Goal: Navigation & Orientation: Find specific page/section

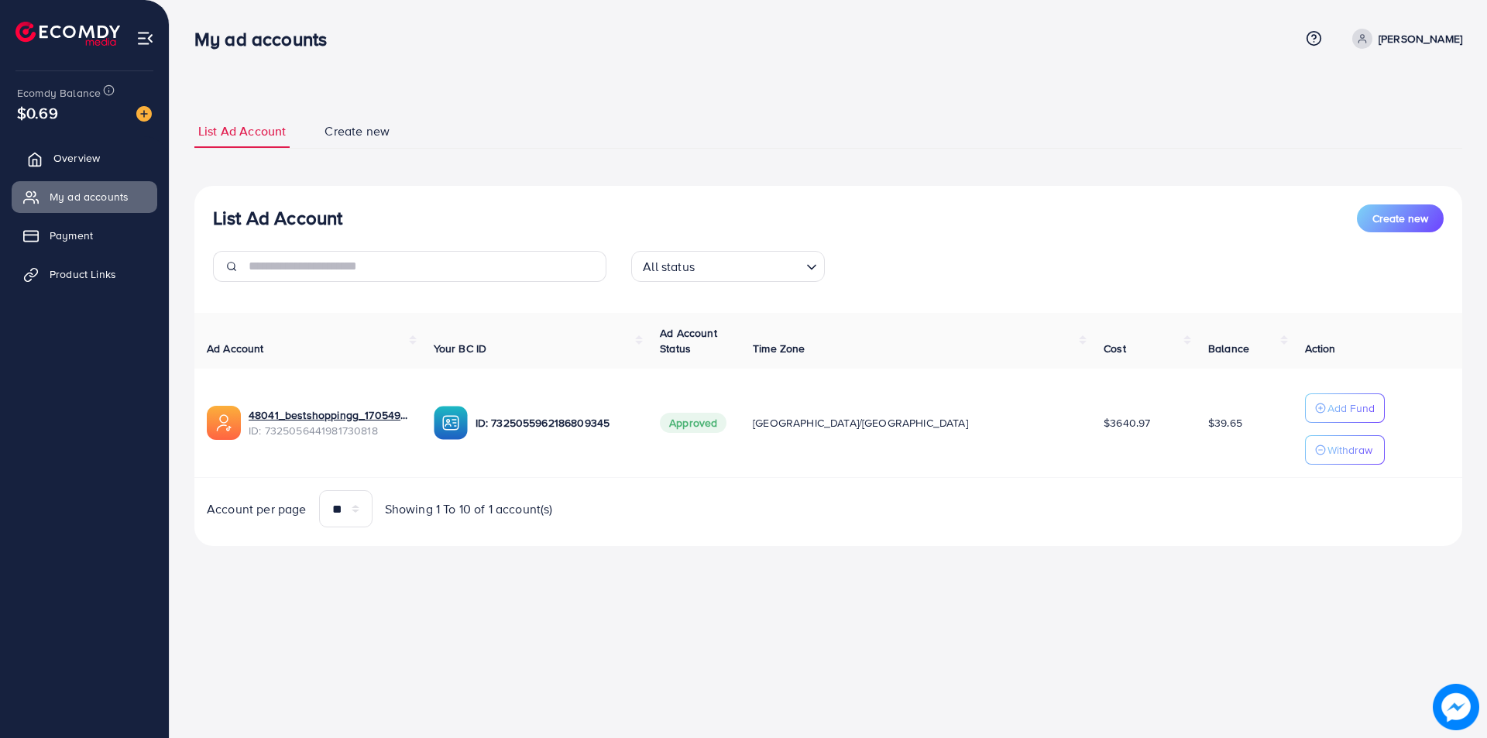
click at [77, 163] on span "Overview" at bounding box center [76, 157] width 46 height 15
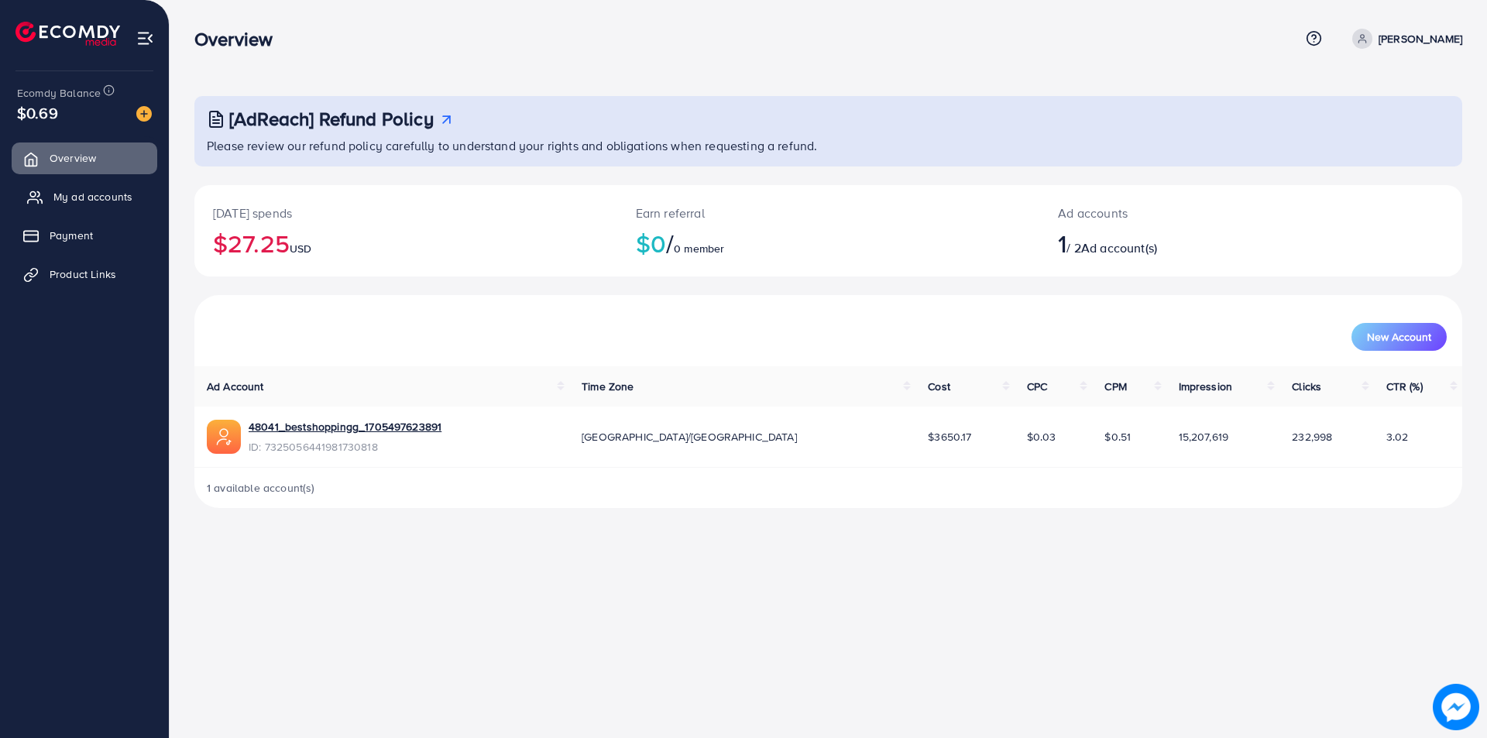
click at [80, 184] on link "My ad accounts" at bounding box center [85, 196] width 146 height 31
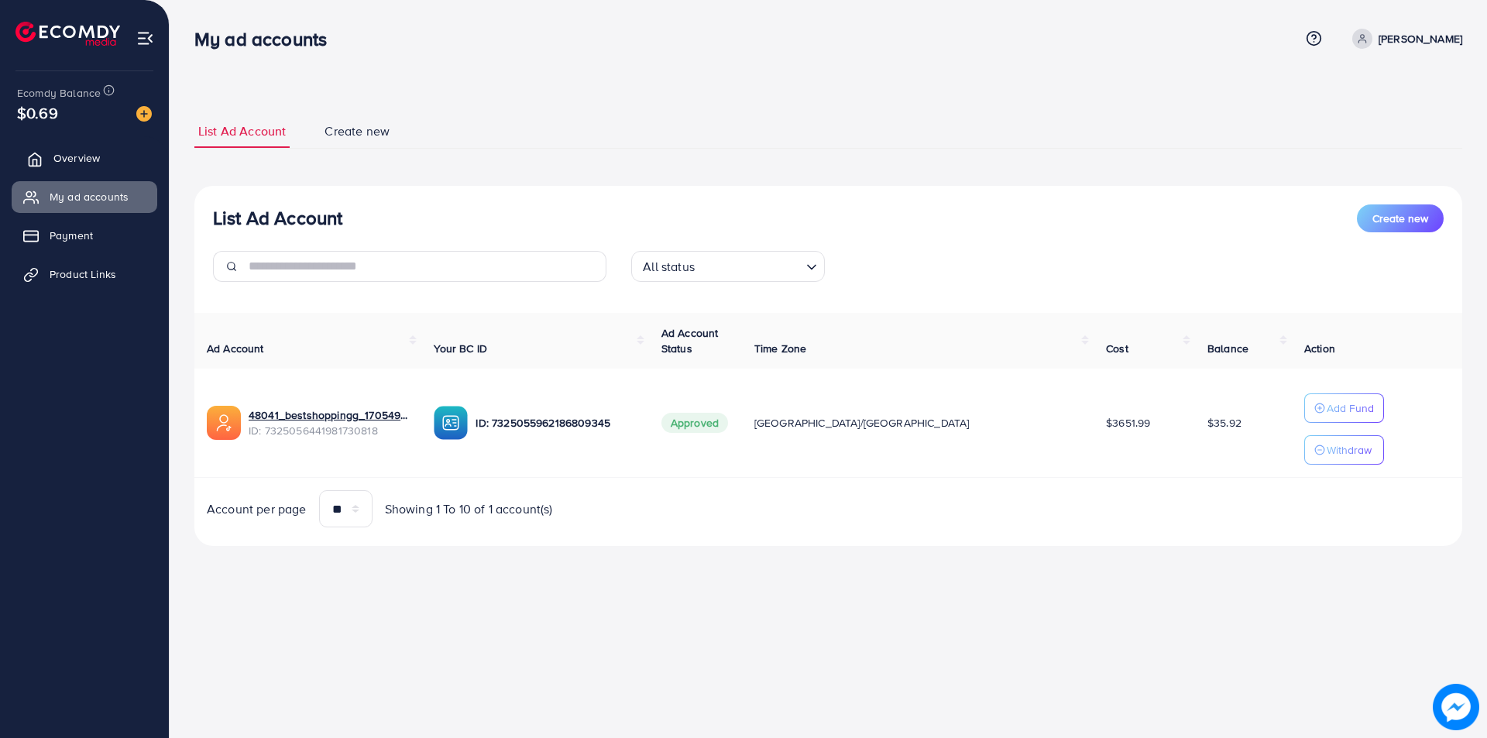
click at [83, 146] on link "Overview" at bounding box center [85, 157] width 146 height 31
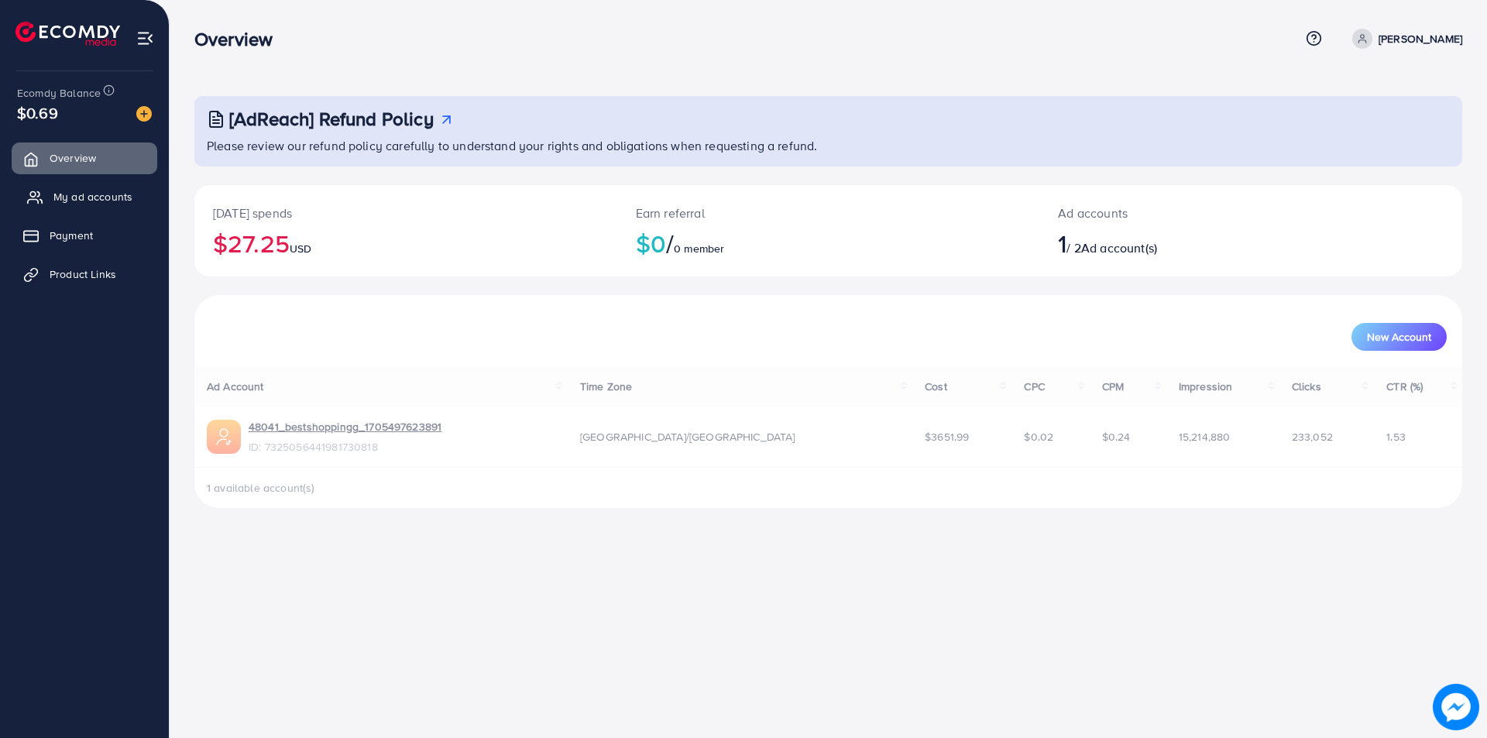
click at [73, 185] on link "My ad accounts" at bounding box center [85, 196] width 146 height 31
